Goal: Task Accomplishment & Management: Use online tool/utility

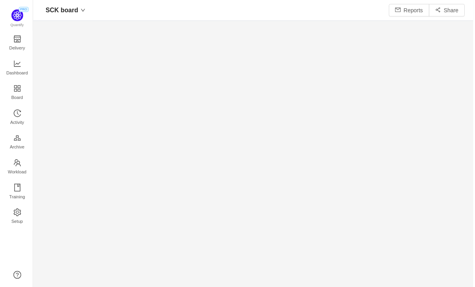
scroll to position [287, 444]
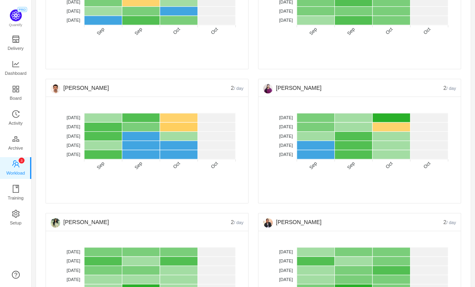
scroll to position [939, 0]
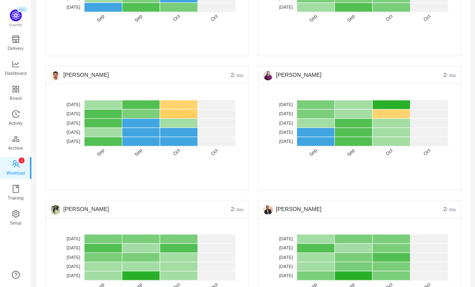
click at [173, 205] on div "[PERSON_NAME]" at bounding box center [141, 208] width 180 height 17
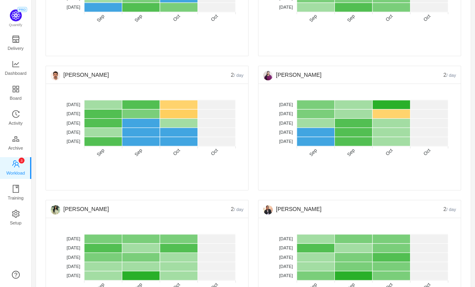
click at [233, 178] on div "No data No WIP Optimal (1-4) High (5-10) Overburdened (10+)" at bounding box center [147, 192] width 193 height 46
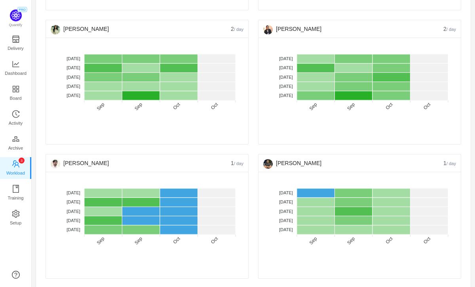
scroll to position [1120, 0]
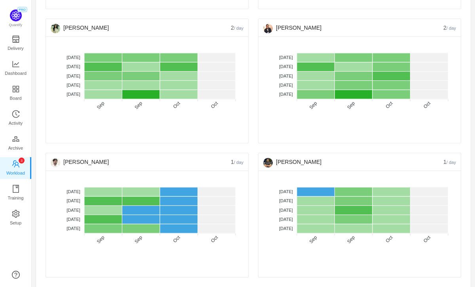
click at [238, 241] on foreignobject "No data No WIP Optimal (1-4) High (5-10) Overburdened (10+)" at bounding box center [147, 220] width 193 height 91
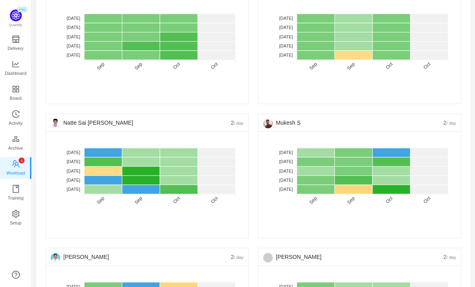
scroll to position [628, 0]
